Goal: Information Seeking & Learning: Learn about a topic

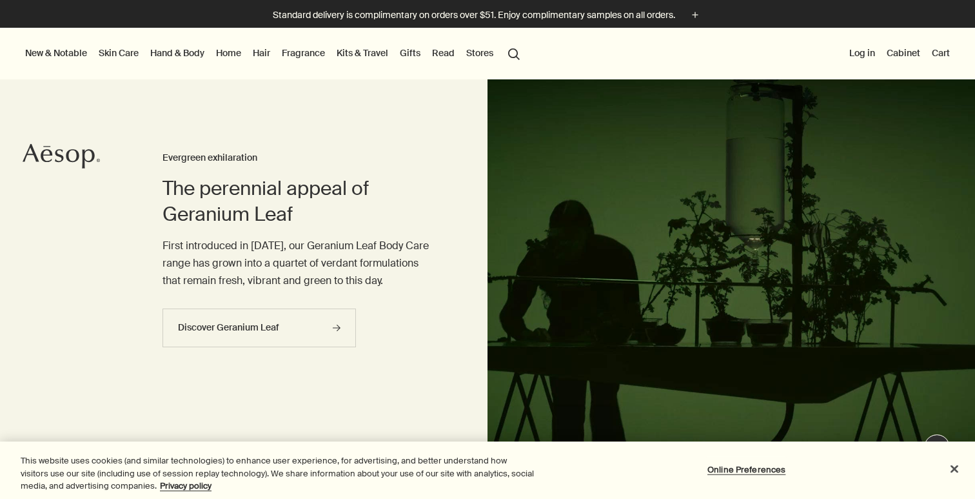
click at [308, 59] on link "Fragrance" at bounding box center [303, 53] width 48 height 17
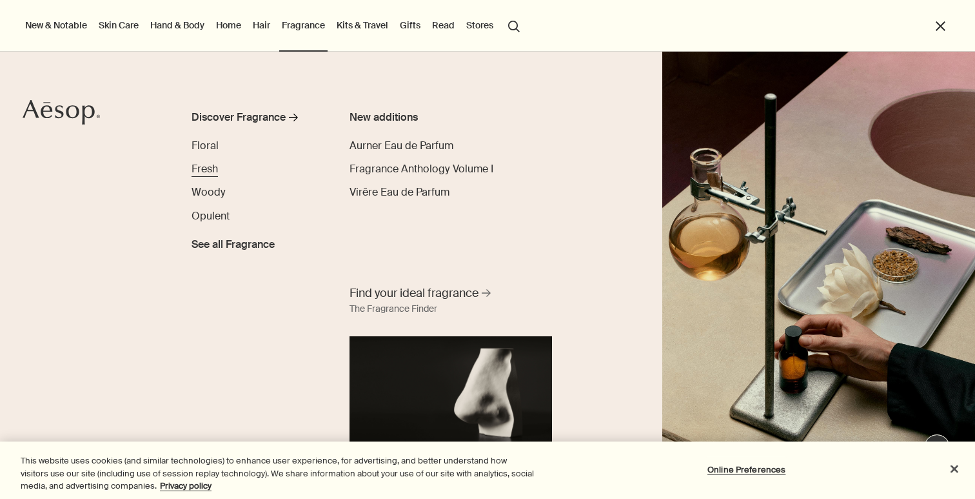
click at [212, 163] on span "Fresh" at bounding box center [205, 169] width 26 height 14
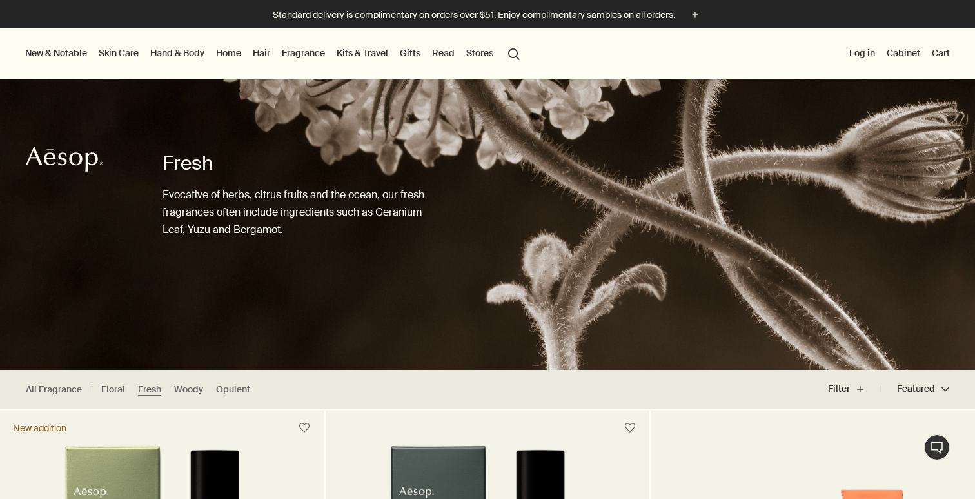
click at [302, 52] on link "Fragrance" at bounding box center [303, 53] width 48 height 17
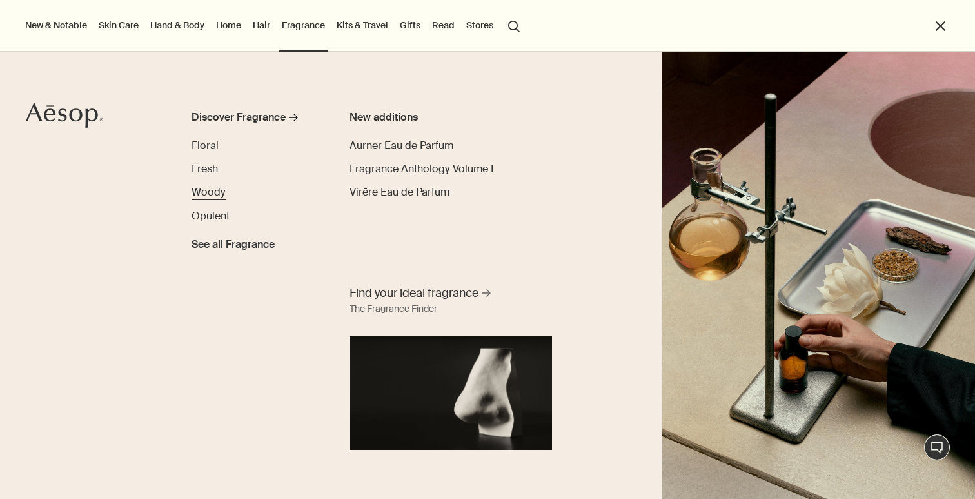
click at [211, 196] on span "Woody" at bounding box center [209, 192] width 34 height 14
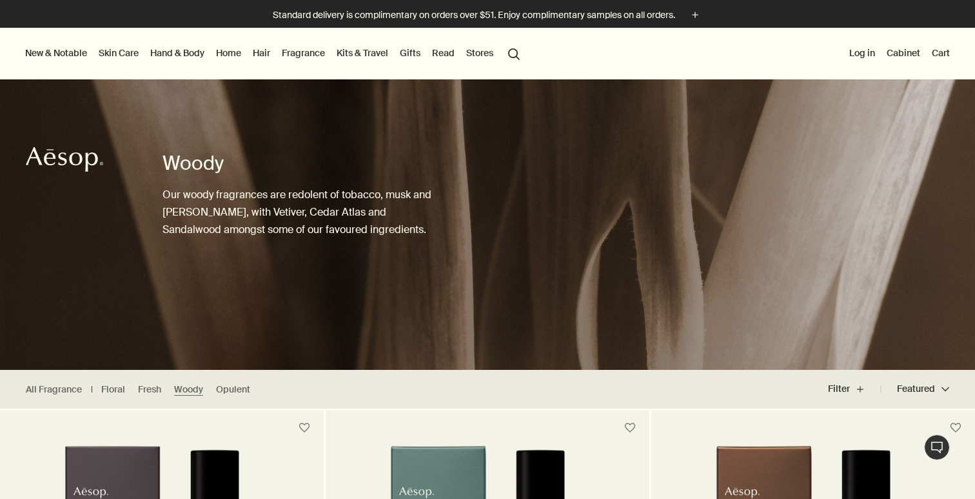
click at [317, 48] on link "Fragrance" at bounding box center [303, 53] width 48 height 17
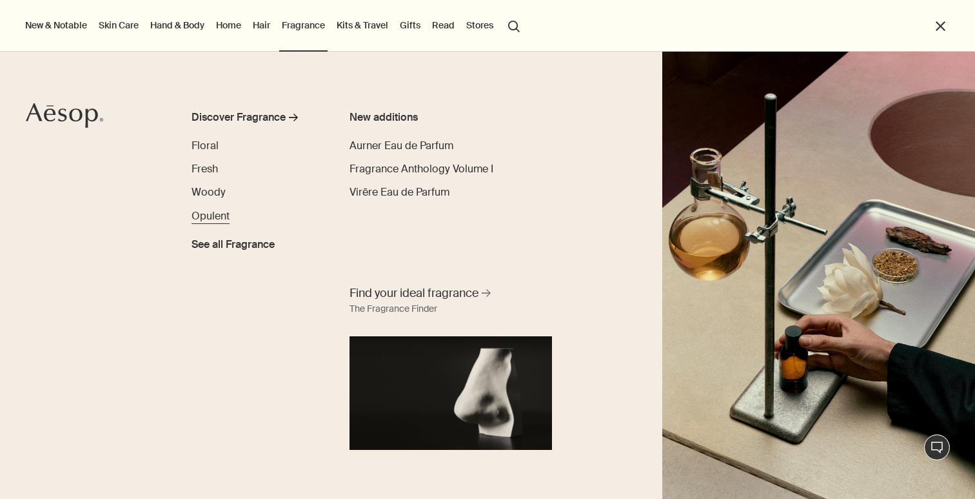
click at [217, 214] on span "Opulent" at bounding box center [211, 216] width 38 height 14
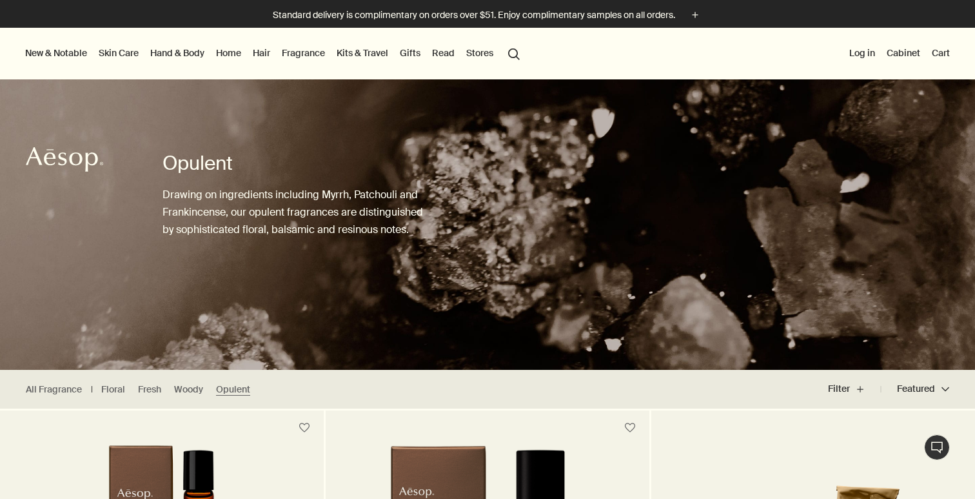
click at [317, 52] on link "Fragrance" at bounding box center [303, 53] width 48 height 17
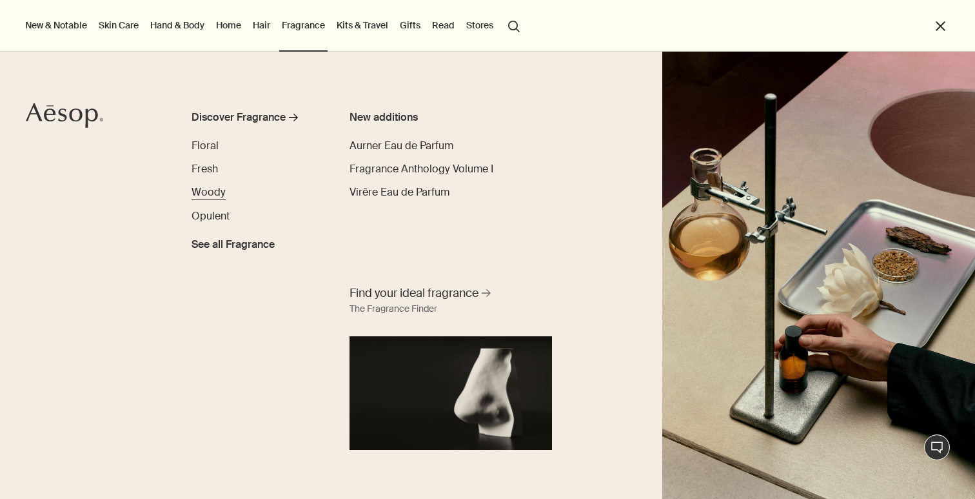
click at [211, 194] on span "Woody" at bounding box center [209, 192] width 34 height 14
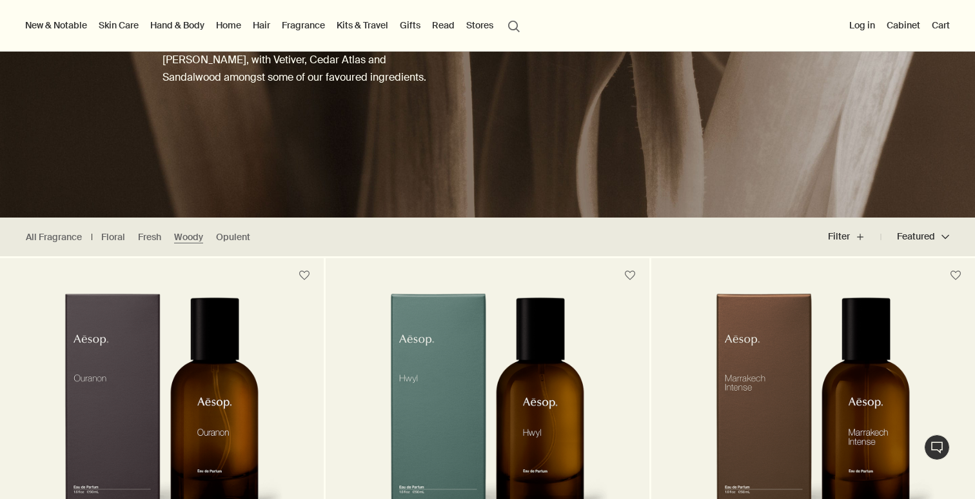
scroll to position [97, 0]
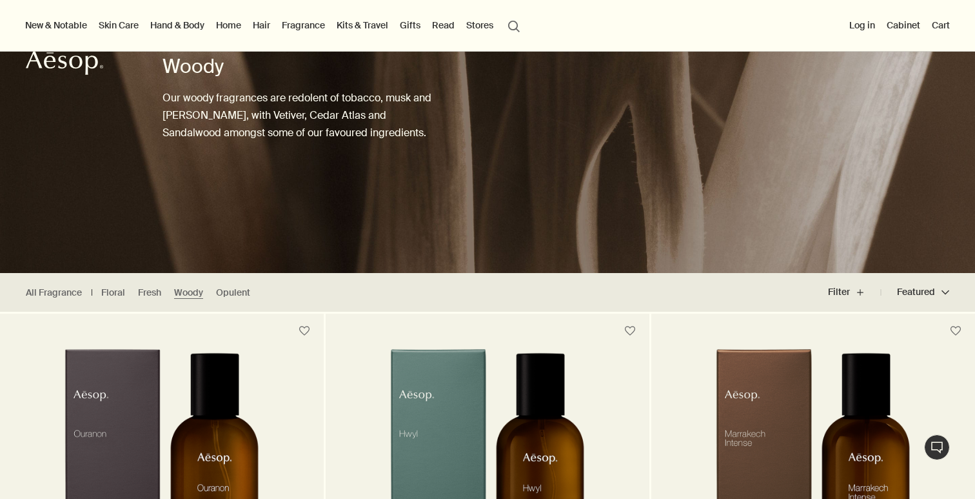
click at [299, 25] on link "Fragrance" at bounding box center [303, 25] width 48 height 17
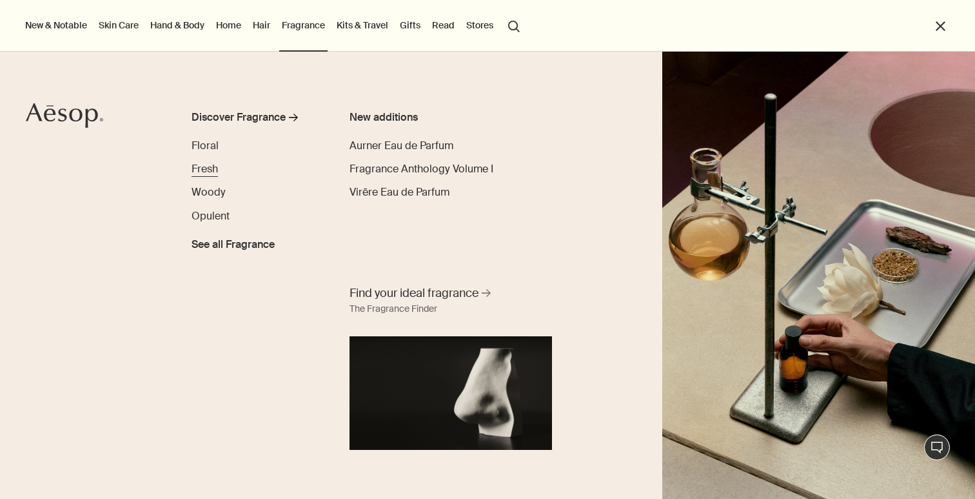
click at [209, 175] on span "Fresh" at bounding box center [205, 169] width 26 height 14
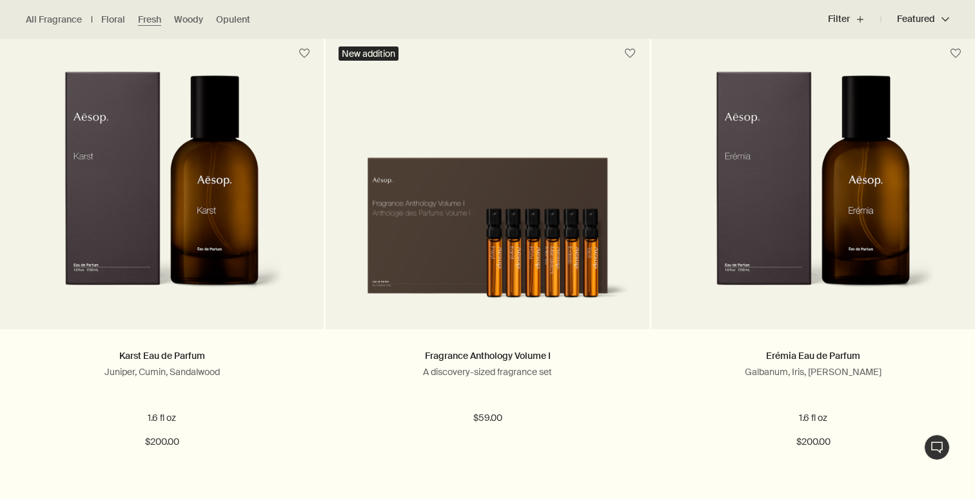
scroll to position [849, 0]
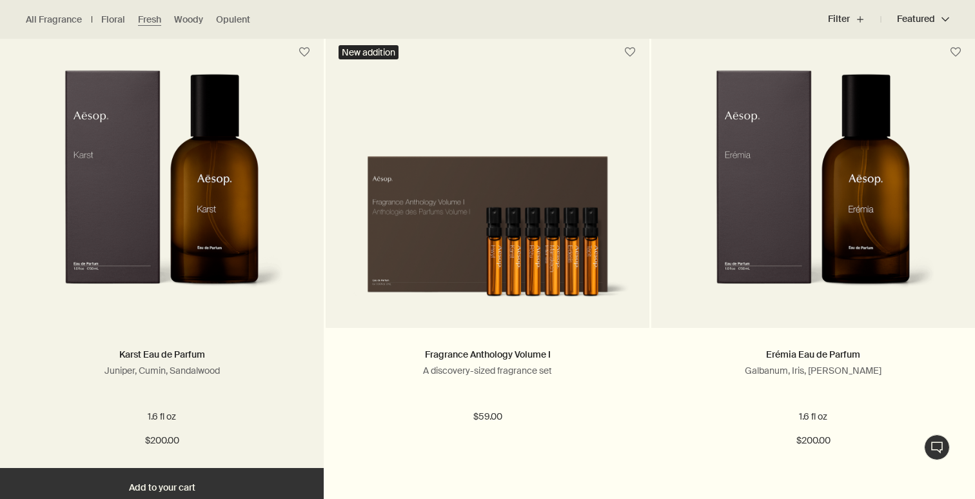
click at [194, 199] on img at bounding box center [161, 189] width 244 height 239
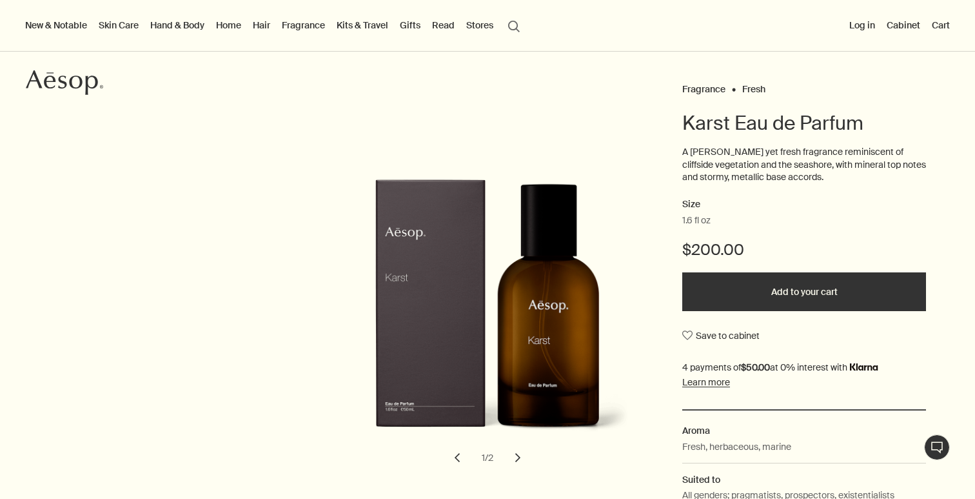
scroll to position [79, 0]
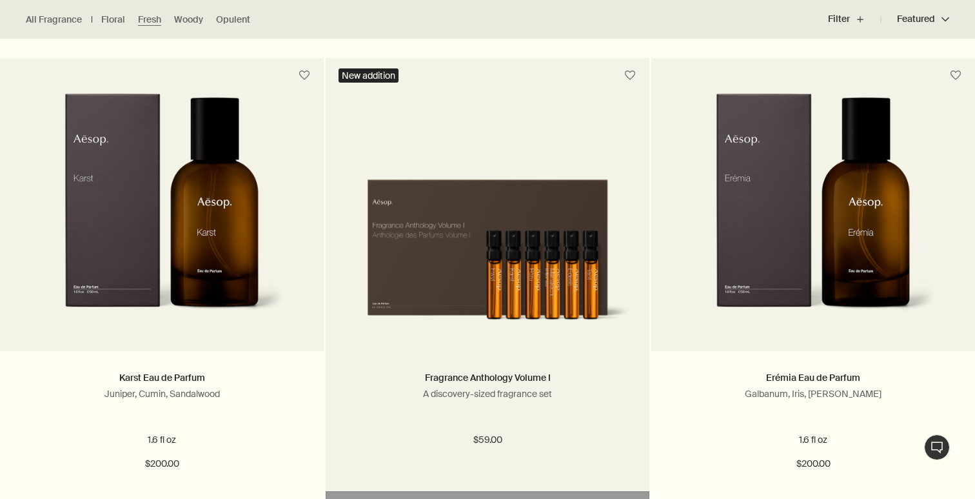
scroll to position [833, 0]
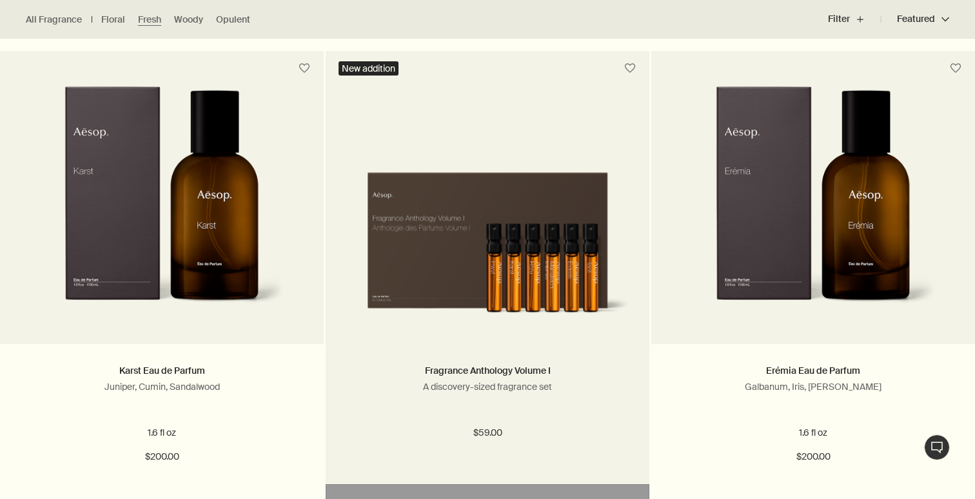
click at [519, 275] on img at bounding box center [487, 238] width 285 height 173
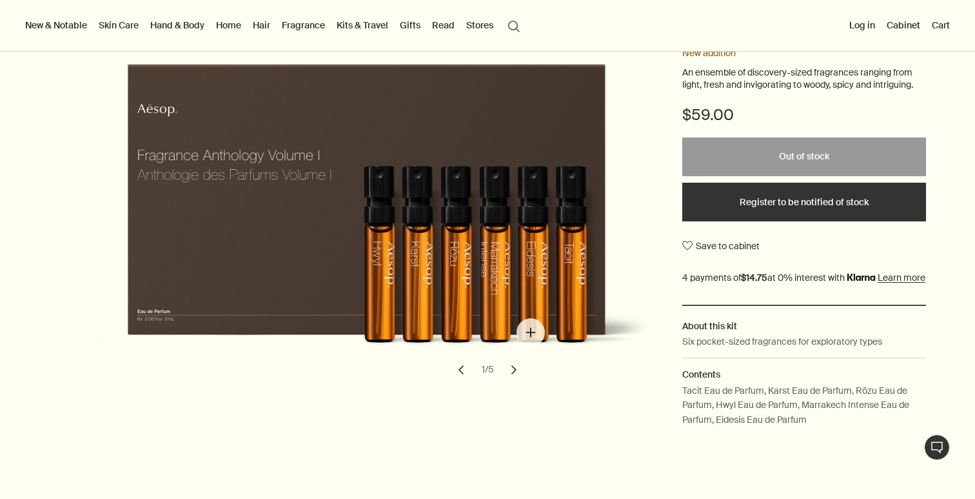
scroll to position [224, 0]
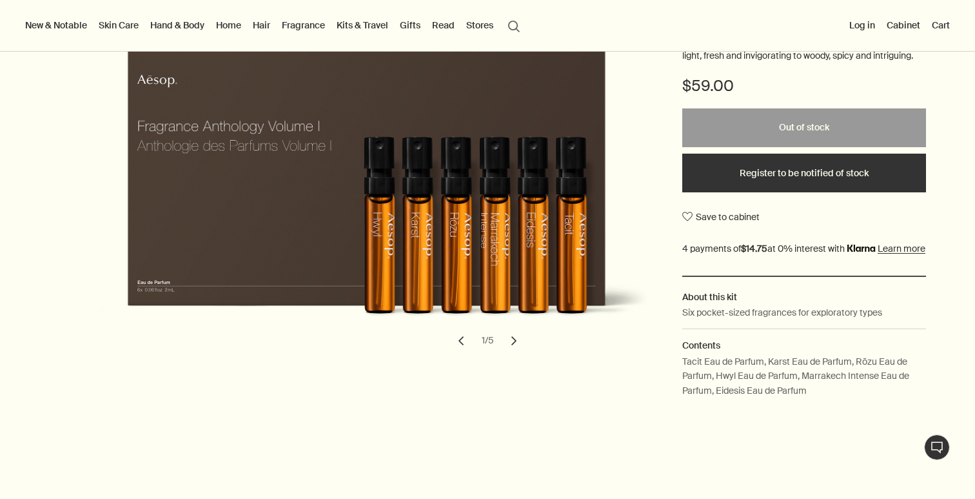
click at [508, 350] on button "chevron" at bounding box center [514, 340] width 28 height 28
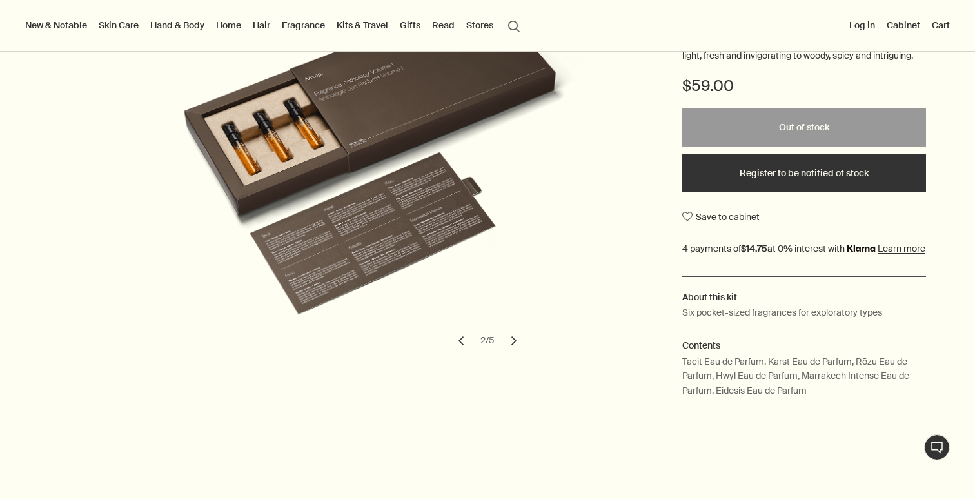
click at [511, 349] on button "chevron" at bounding box center [514, 340] width 28 height 28
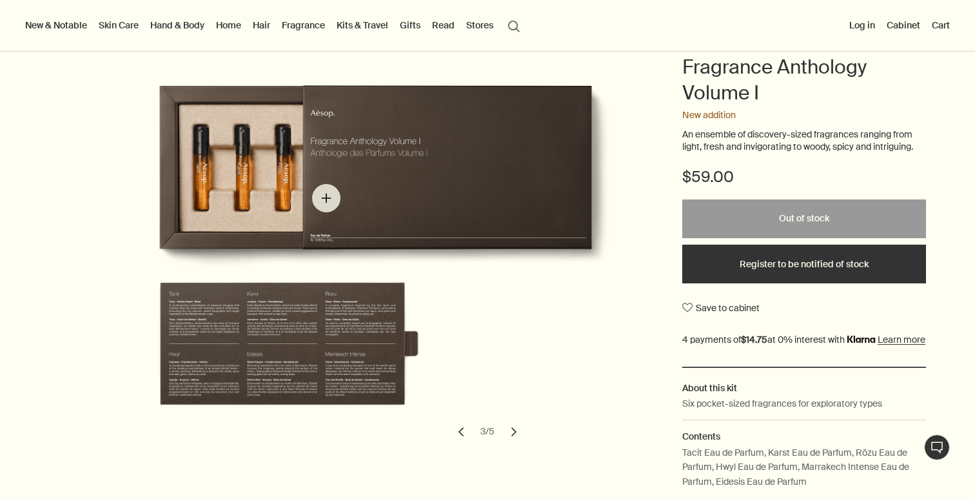
scroll to position [167, 0]
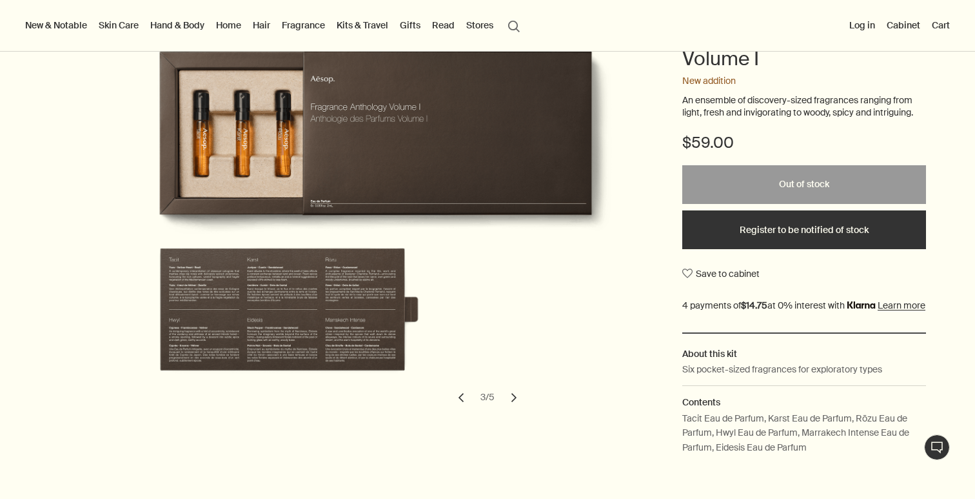
click at [455, 401] on button "chevron" at bounding box center [461, 397] width 28 height 28
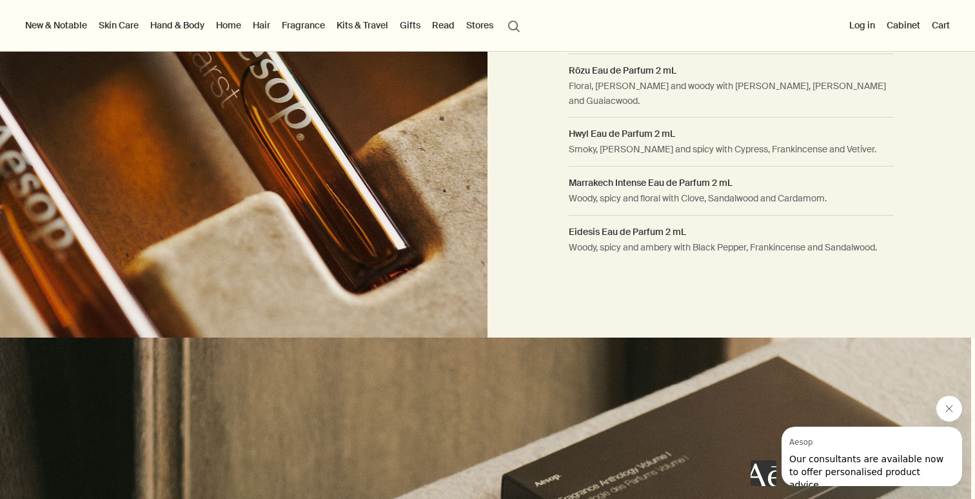
scroll to position [1074, 0]
